Goal: Task Accomplishment & Management: Complete application form

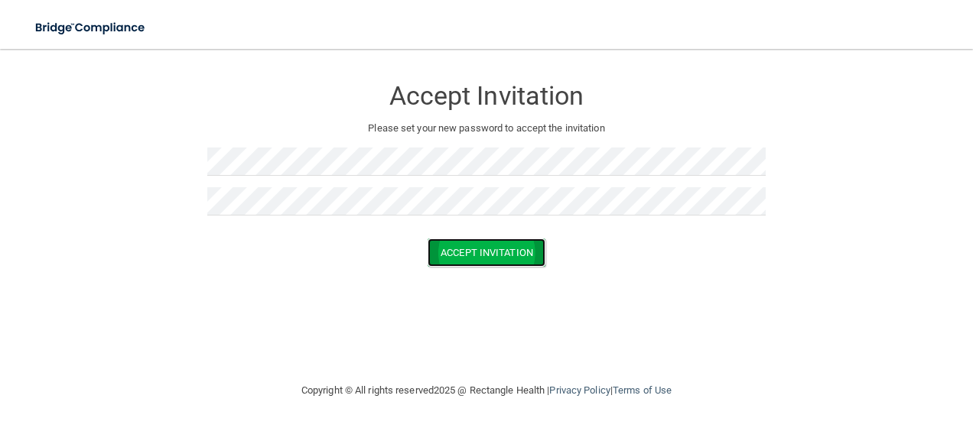
click at [492, 246] on button "Accept Invitation" at bounding box center [486, 253] width 118 height 28
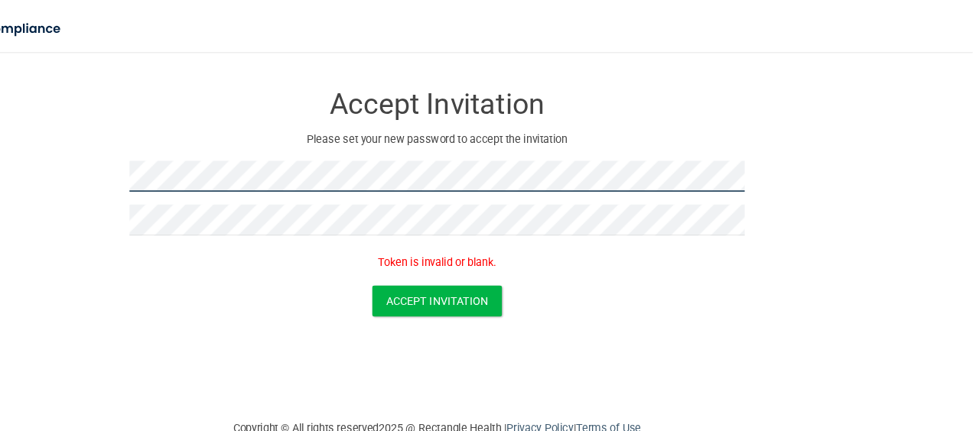
click at [172, 162] on form "Accept Invitation Please set your new password to accept the invitation Token i…" at bounding box center [486, 185] width 911 height 243
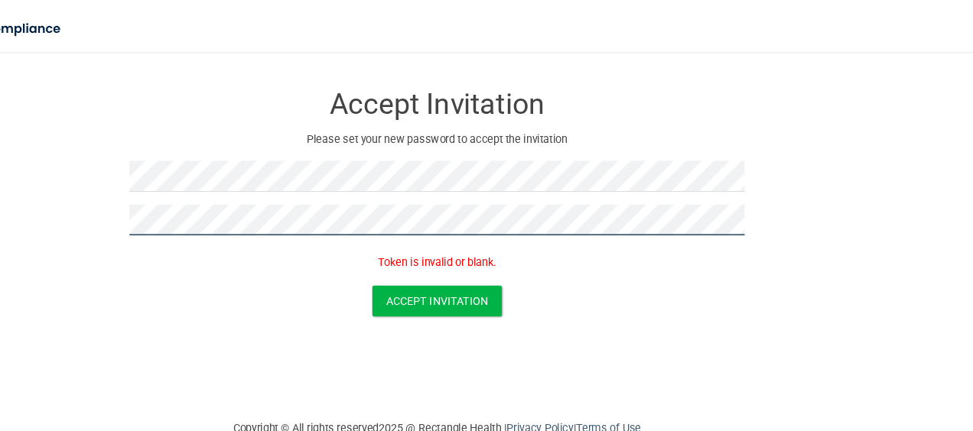
click at [166, 179] on form "Accept Invitation Please set your new password to accept the invitation Token i…" at bounding box center [486, 185] width 911 height 243
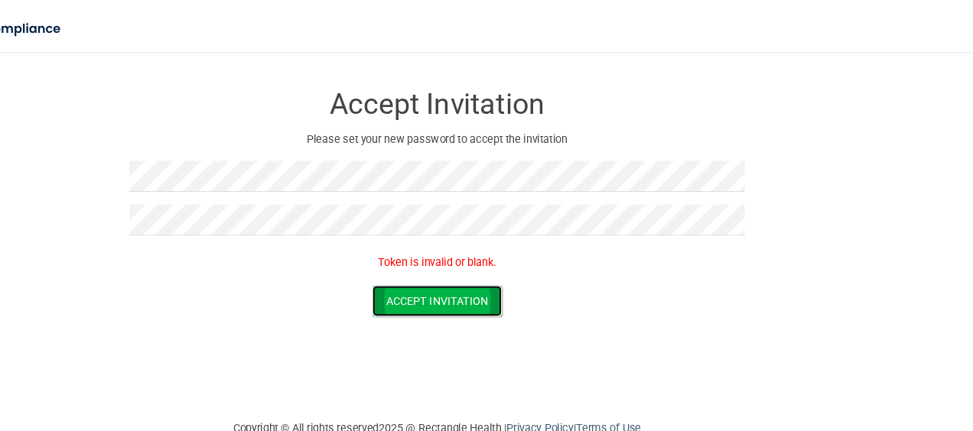
click at [506, 274] on button "Accept Invitation" at bounding box center [486, 275] width 118 height 28
click at [476, 279] on button "Accept Invitation" at bounding box center [486, 275] width 118 height 28
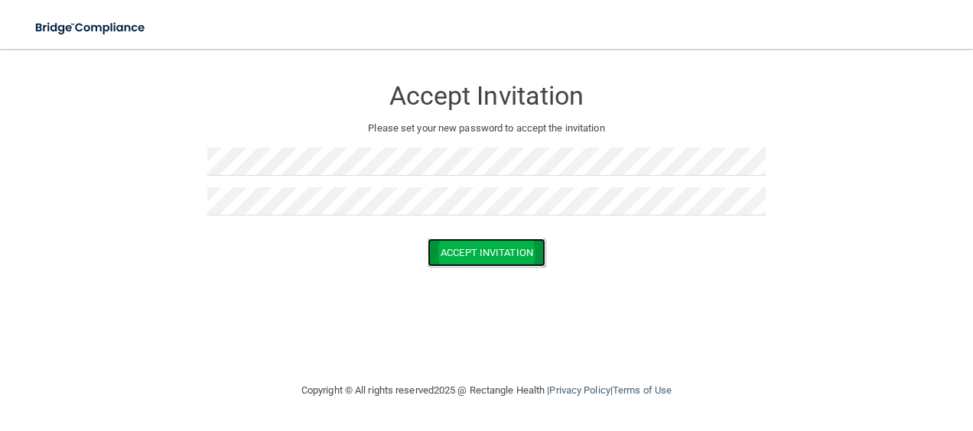
click at [509, 262] on button "Accept Invitation" at bounding box center [486, 253] width 118 height 28
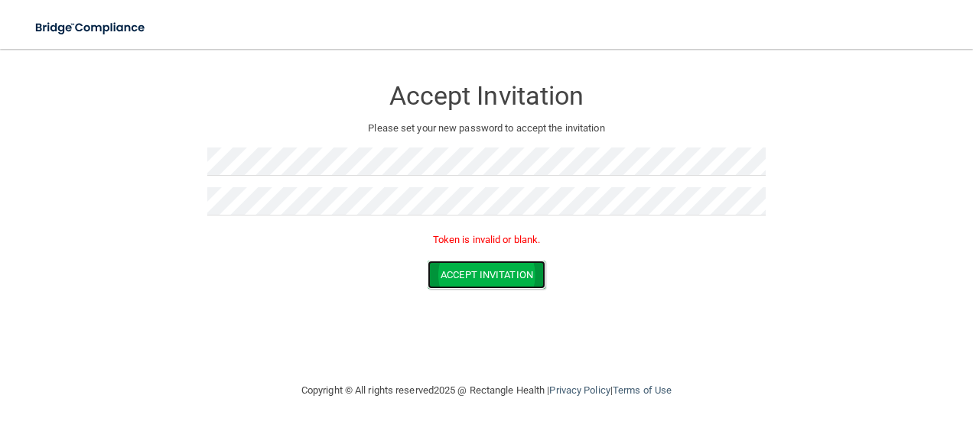
click at [515, 265] on button "Accept Invitation" at bounding box center [486, 275] width 118 height 28
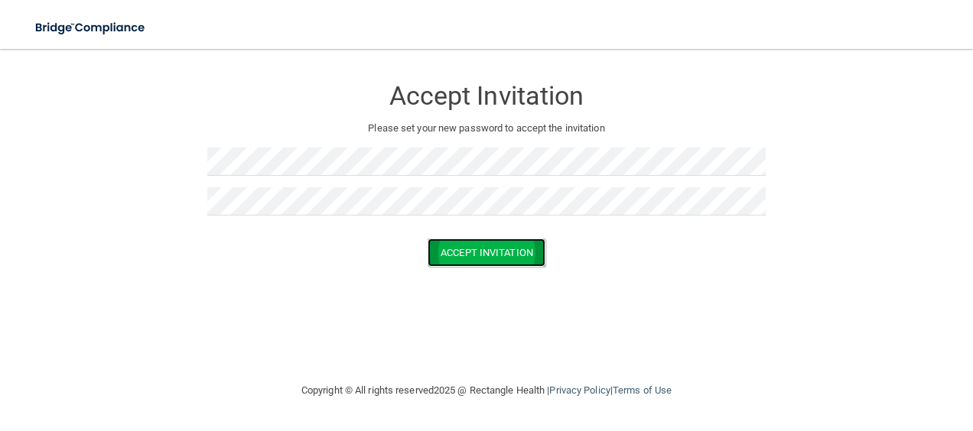
click at [522, 256] on button "Accept Invitation" at bounding box center [486, 253] width 118 height 28
click at [487, 248] on button "Accept Invitation" at bounding box center [486, 253] width 118 height 28
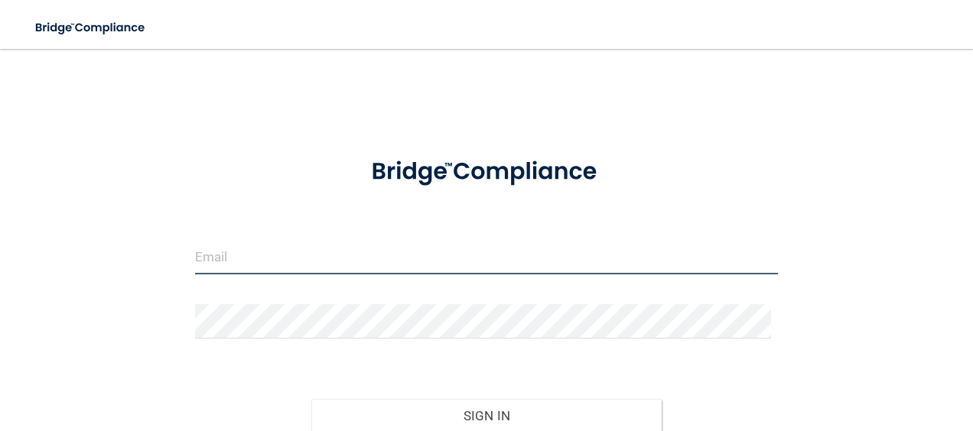
click at [466, 272] on input "email" at bounding box center [486, 257] width 583 height 34
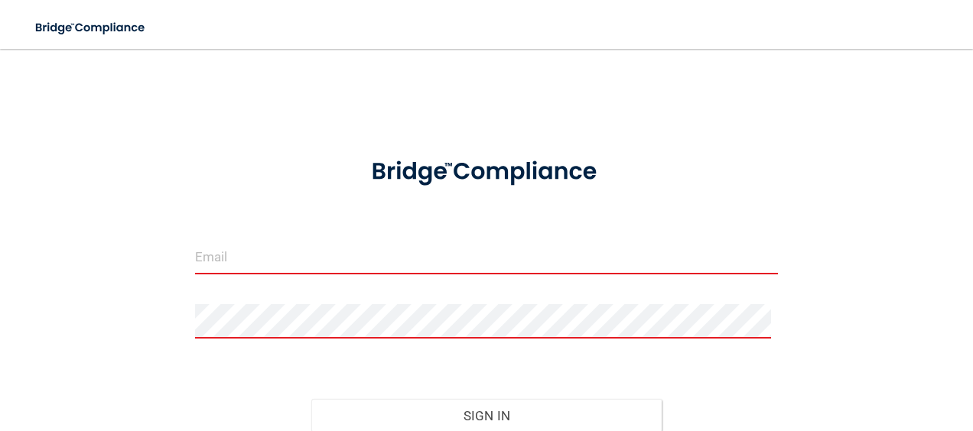
click at [486, 196] on img at bounding box center [486, 172] width 280 height 63
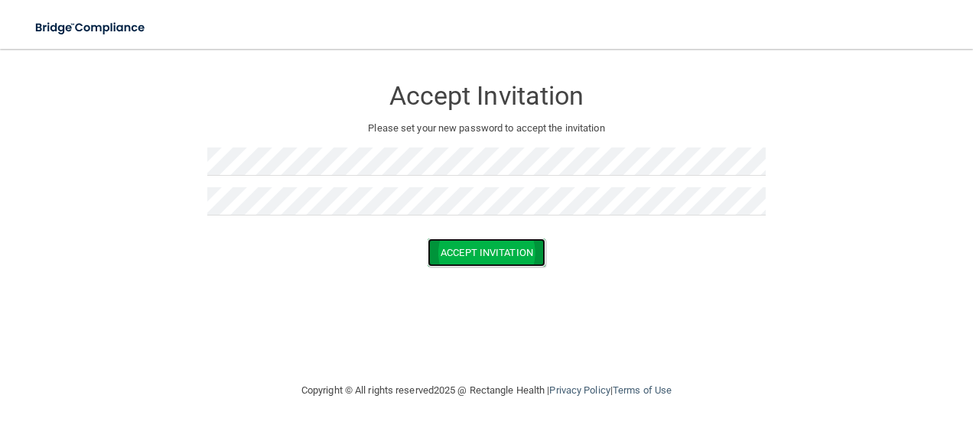
click at [521, 254] on button "Accept Invitation" at bounding box center [486, 253] width 118 height 28
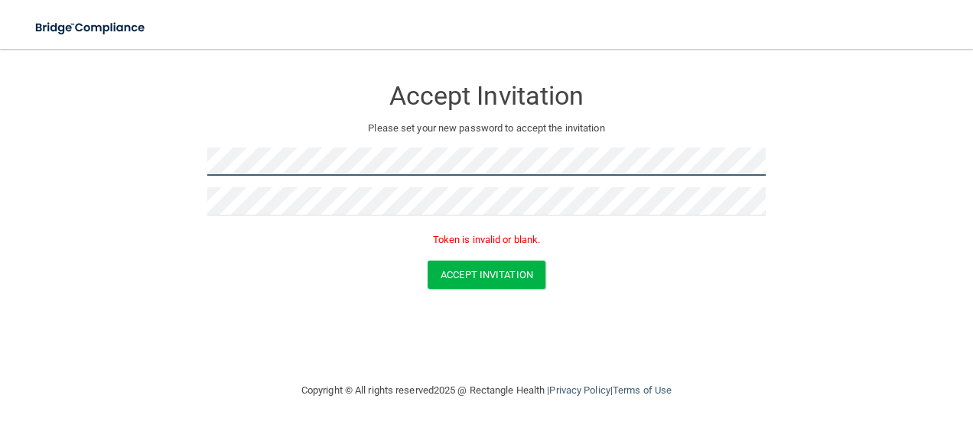
click at [187, 135] on form "Accept Invitation Please set your new password to accept the invitation Token i…" at bounding box center [486, 185] width 911 height 243
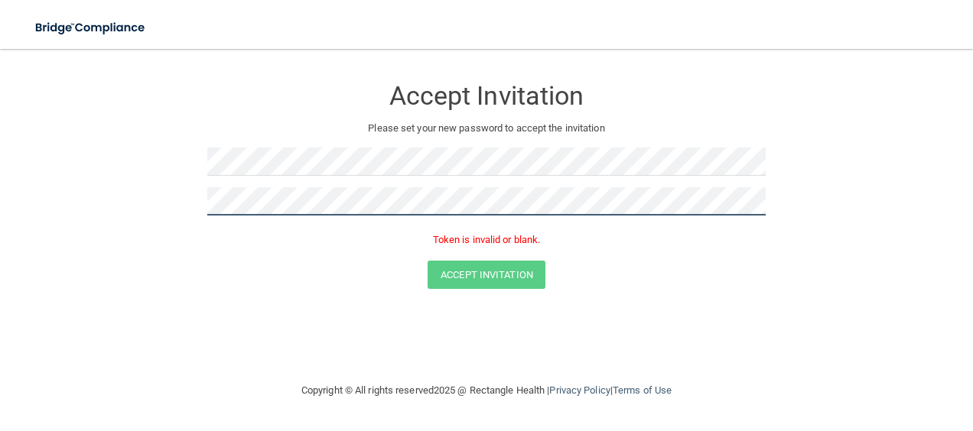
click at [0, 239] on html "Toggle navigation Manage My Enterprise Manage My Location Accept Invitation Ple…" at bounding box center [486, 215] width 973 height 431
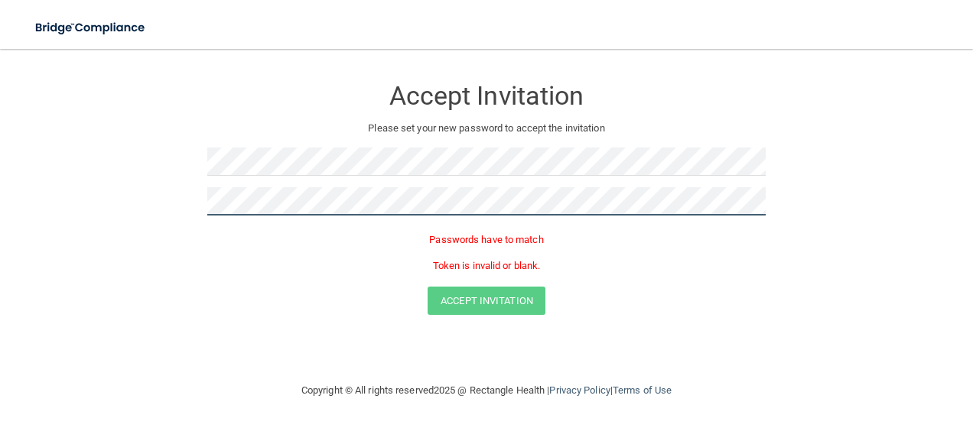
click at [62, 125] on form "Accept Invitation Please set your new password to accept the invitation Passwor…" at bounding box center [486, 198] width 911 height 269
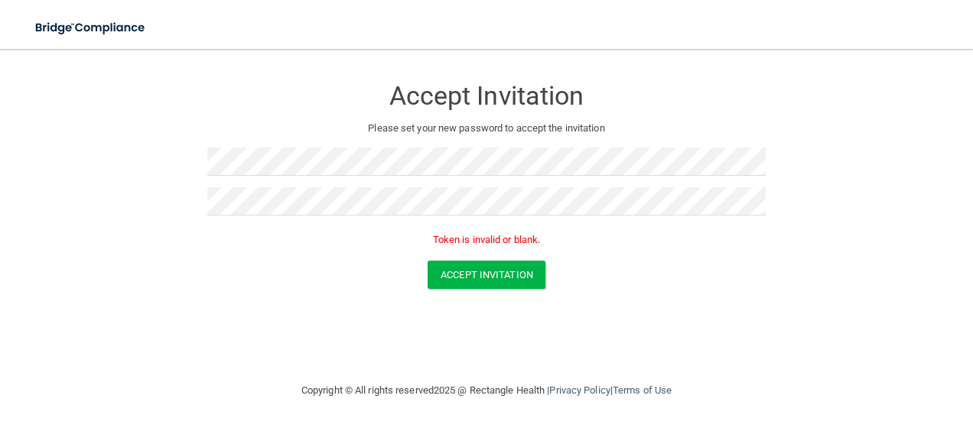
click at [503, 289] on form "Accept Invitation Please set your new password to accept the invitation Token i…" at bounding box center [486, 185] width 911 height 243
click at [519, 277] on button "Accept Invitation" at bounding box center [486, 275] width 118 height 28
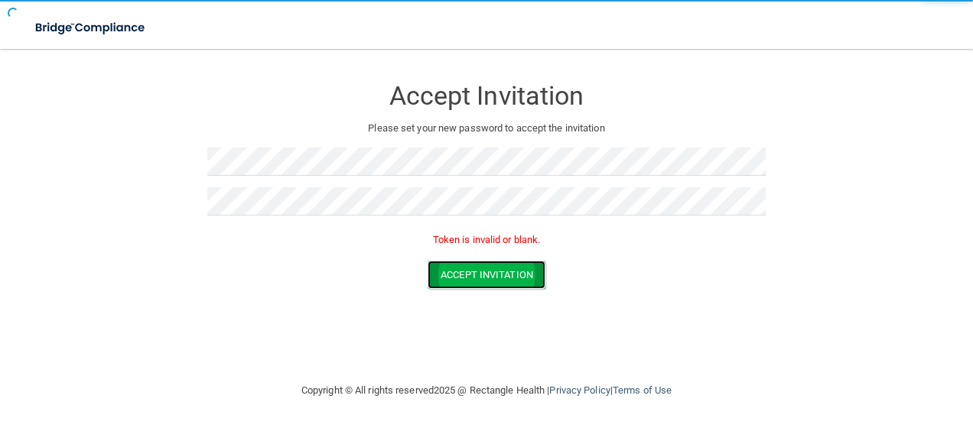
click at [519, 277] on button "Accept Invitation" at bounding box center [486, 275] width 118 height 28
